Goal: Transaction & Acquisition: Purchase product/service

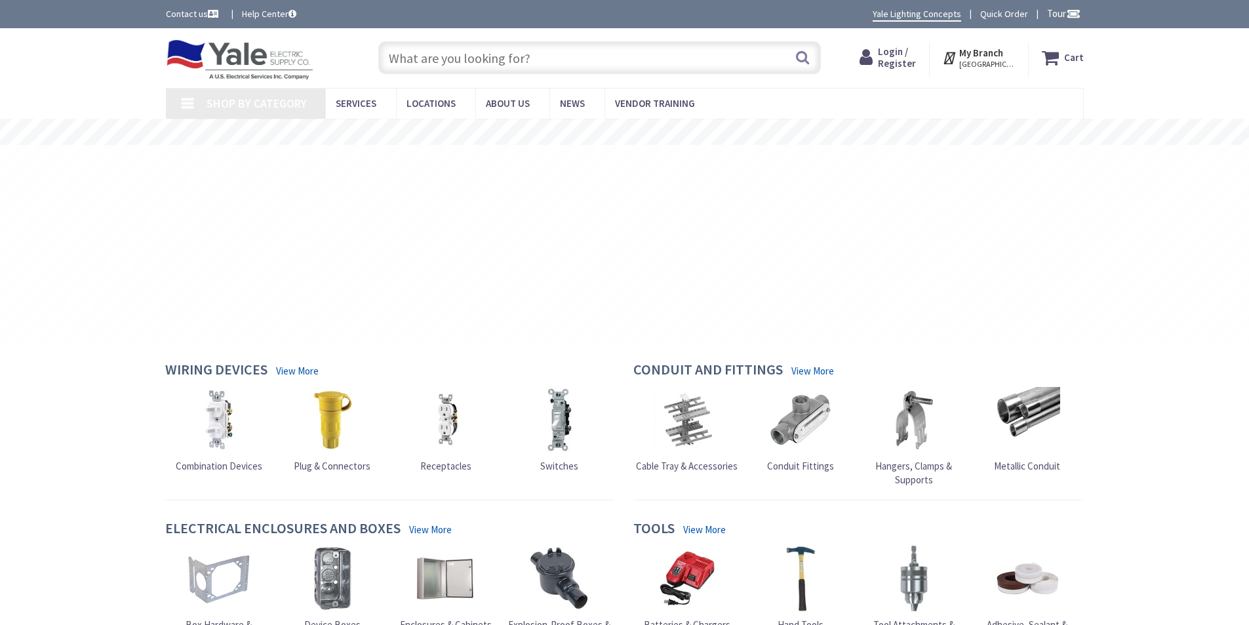
type input "[GEOGRAPHIC_DATA], [GEOGRAPHIC_DATA]"
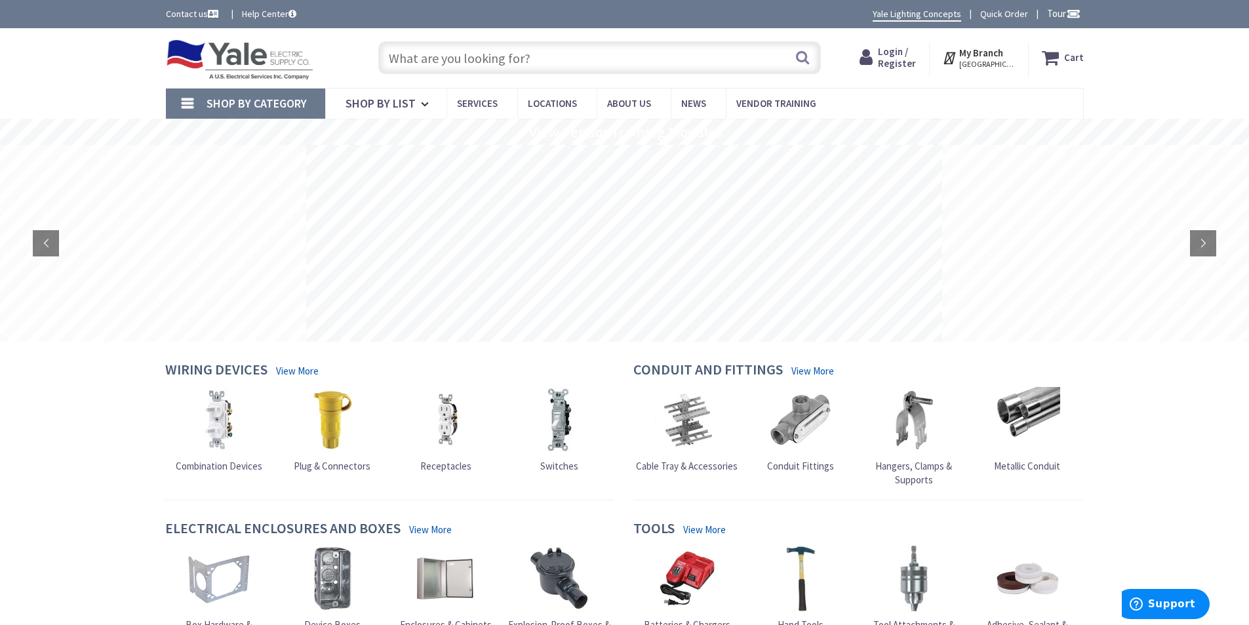
click at [424, 59] on input "text" at bounding box center [599, 57] width 443 height 33
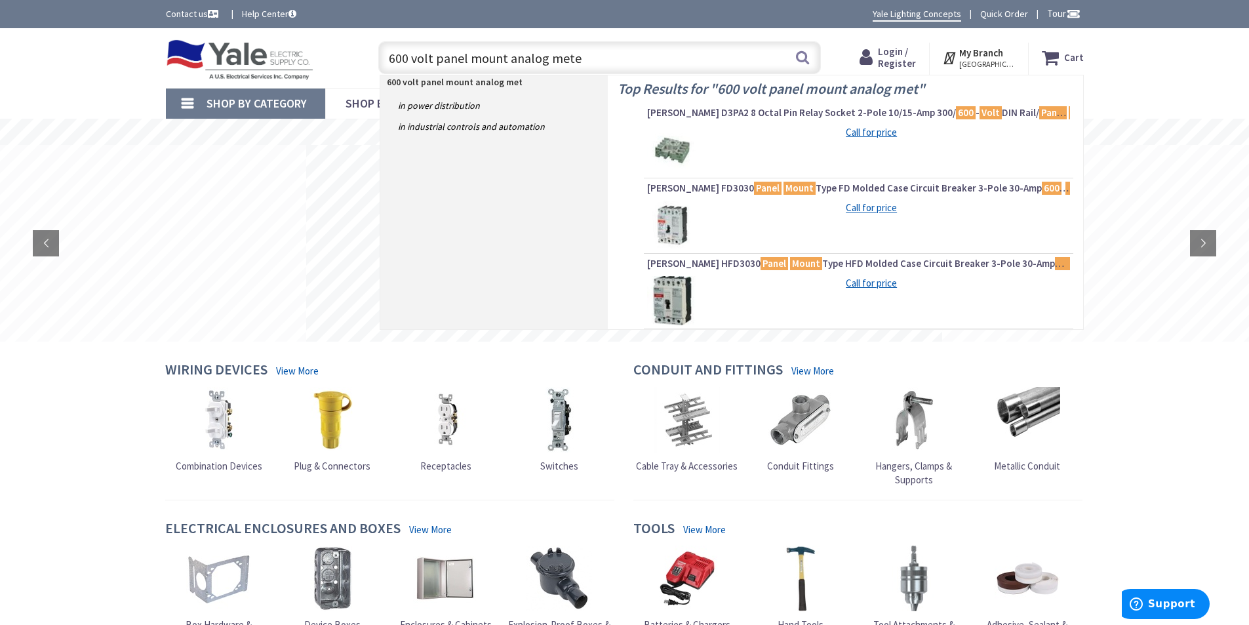
type input "600 volt panel mount analog meter"
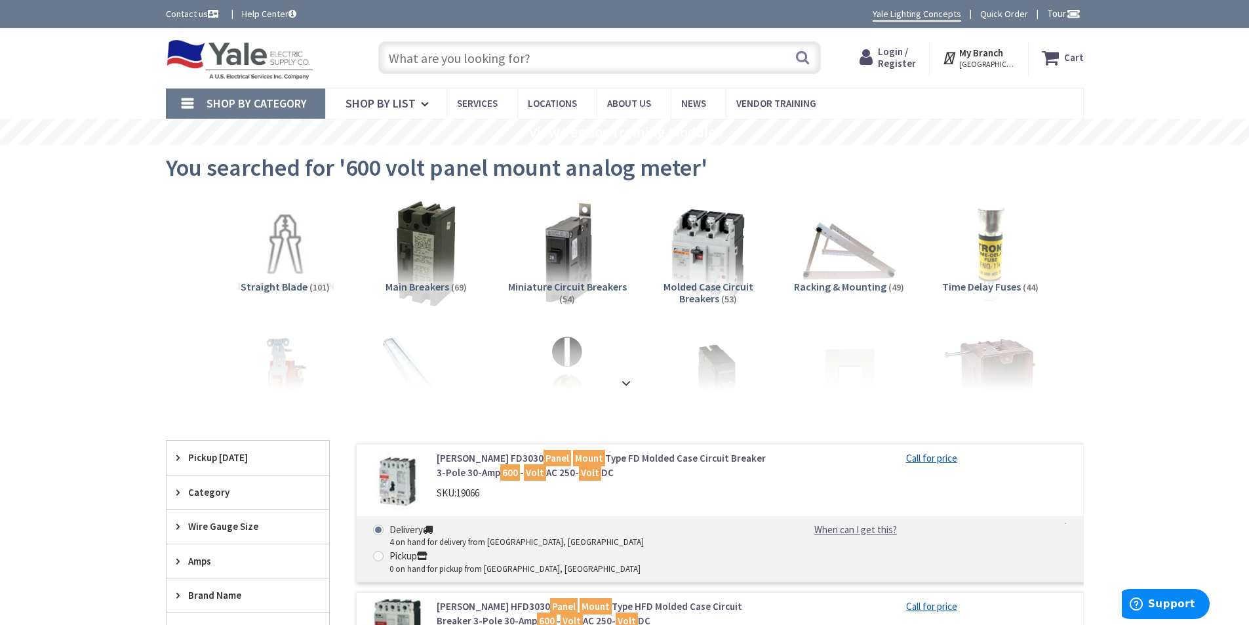
click at [526, 56] on input "text" at bounding box center [599, 57] width 443 height 33
